Goal: Information Seeking & Learning: Stay updated

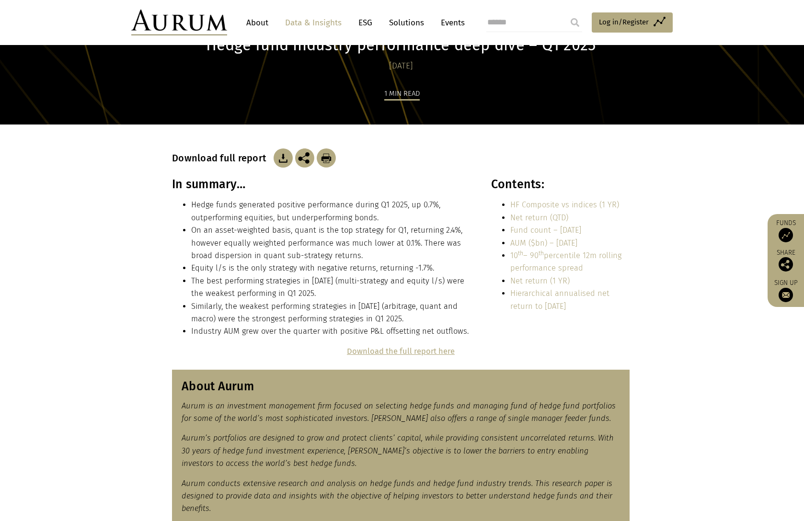
scroll to position [11, 0]
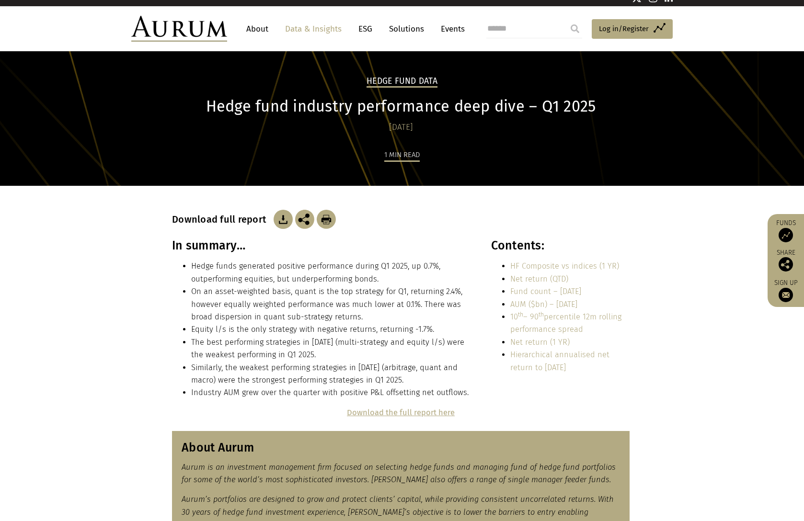
click at [315, 27] on link "Data & Insights" at bounding box center [313, 29] width 66 height 18
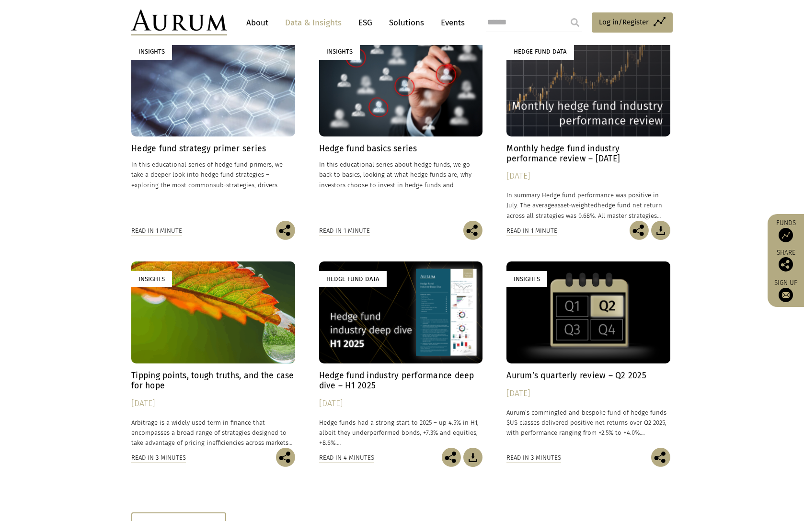
scroll to position [316, 0]
click at [595, 154] on h4 "Monthly hedge fund industry performance review – July 2025" at bounding box center [588, 153] width 164 height 20
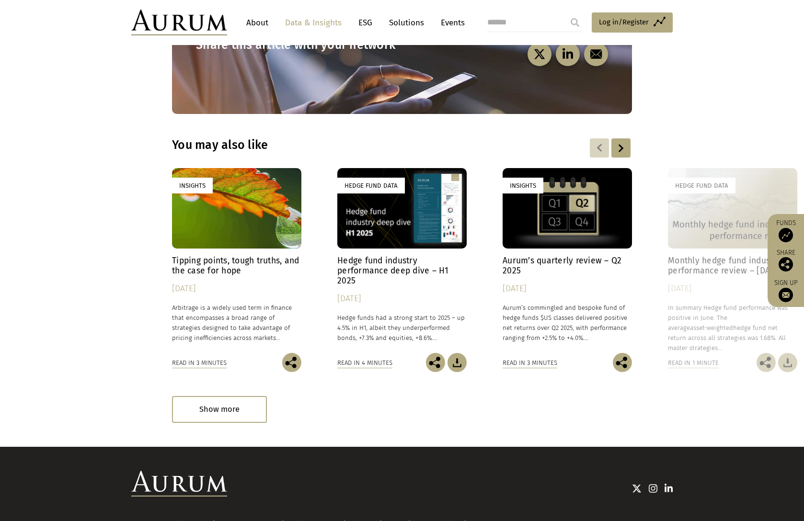
scroll to position [1334, 0]
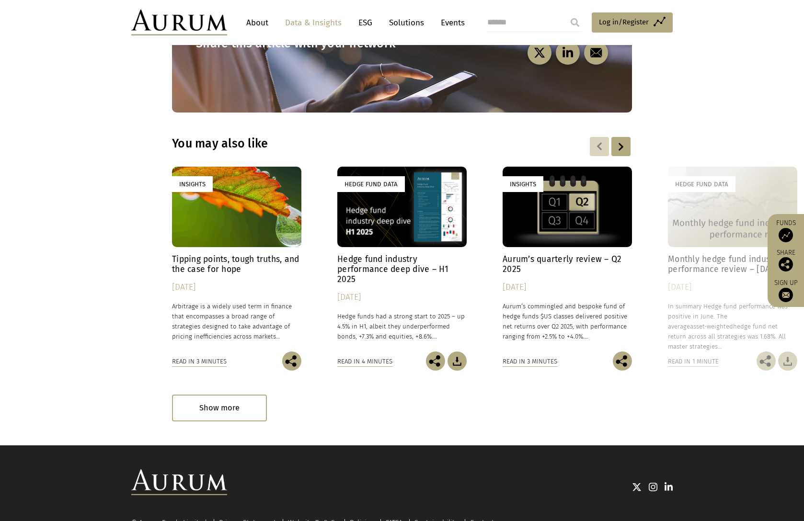
click at [224, 395] on div "Show more" at bounding box center [219, 408] width 95 height 26
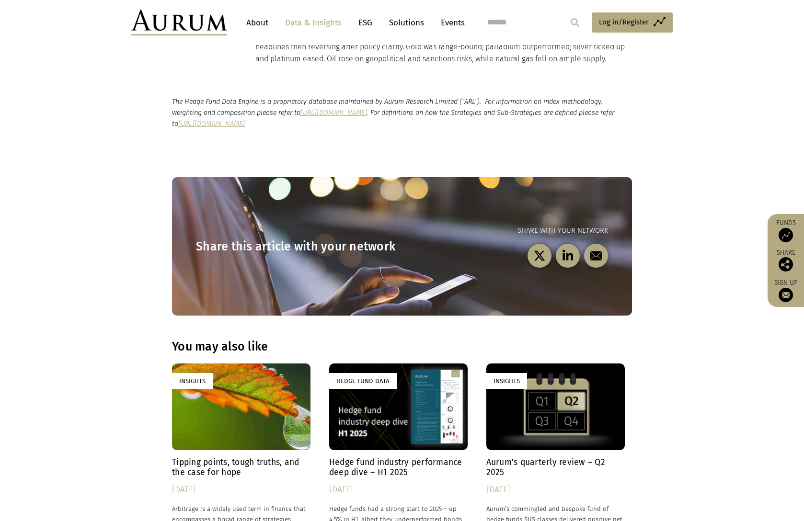
scroll to position [1128, 0]
